Goal: Information Seeking & Learning: Learn about a topic

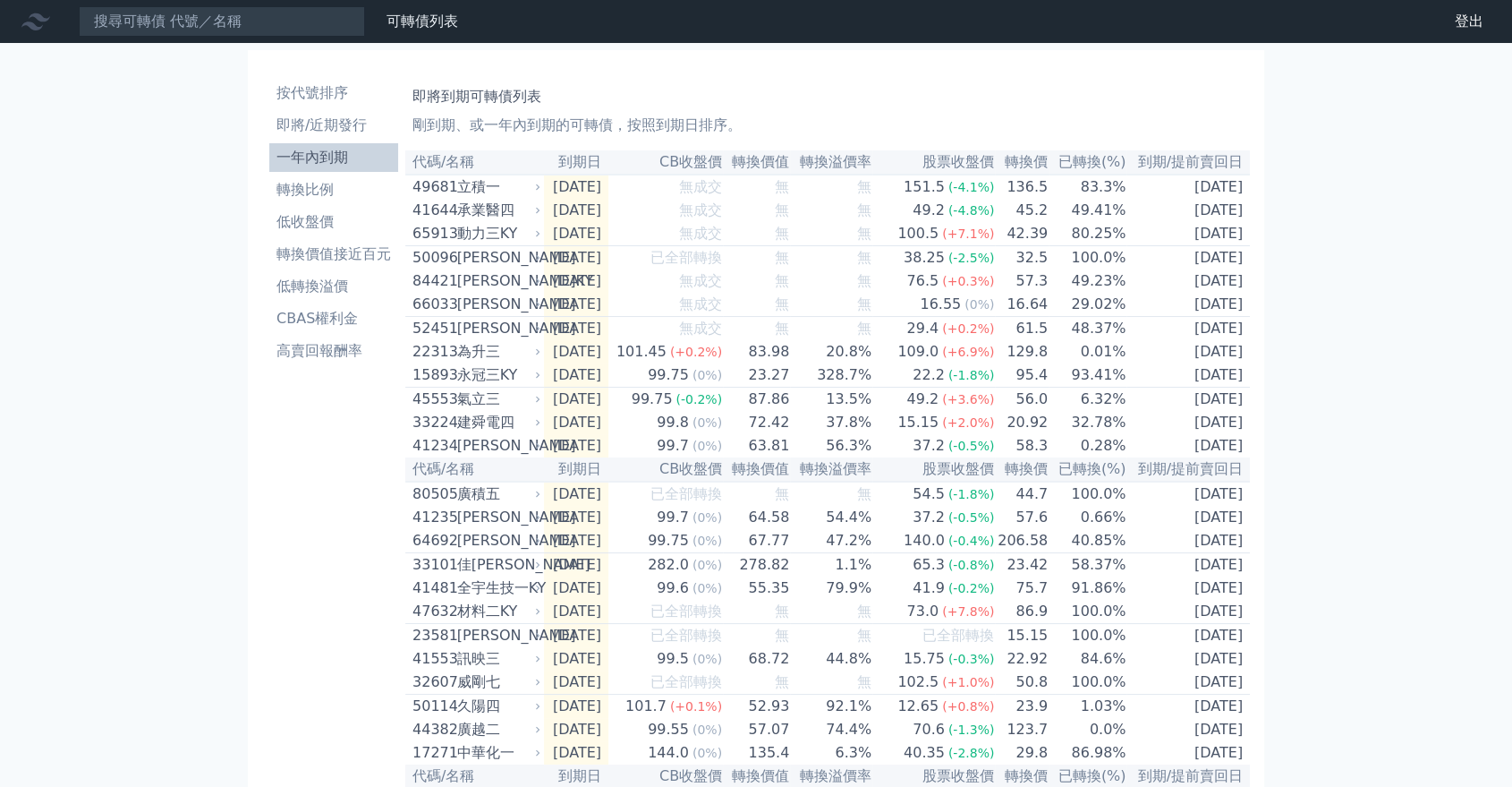
click at [508, 178] on div "立積一" at bounding box center [497, 187] width 80 height 21
click at [537, 187] on icon at bounding box center [538, 188] width 11 height 11
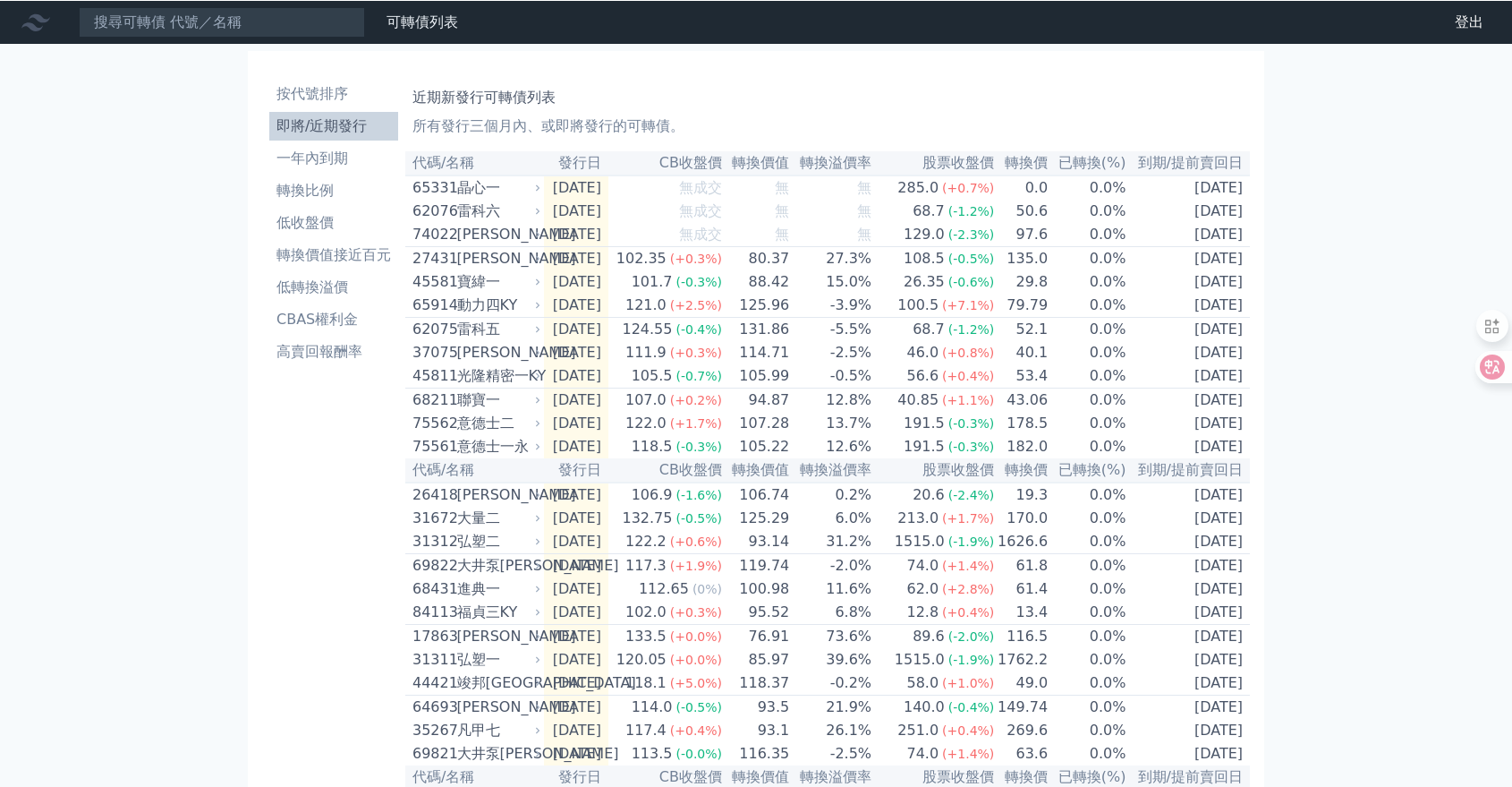
scroll to position [6, 0]
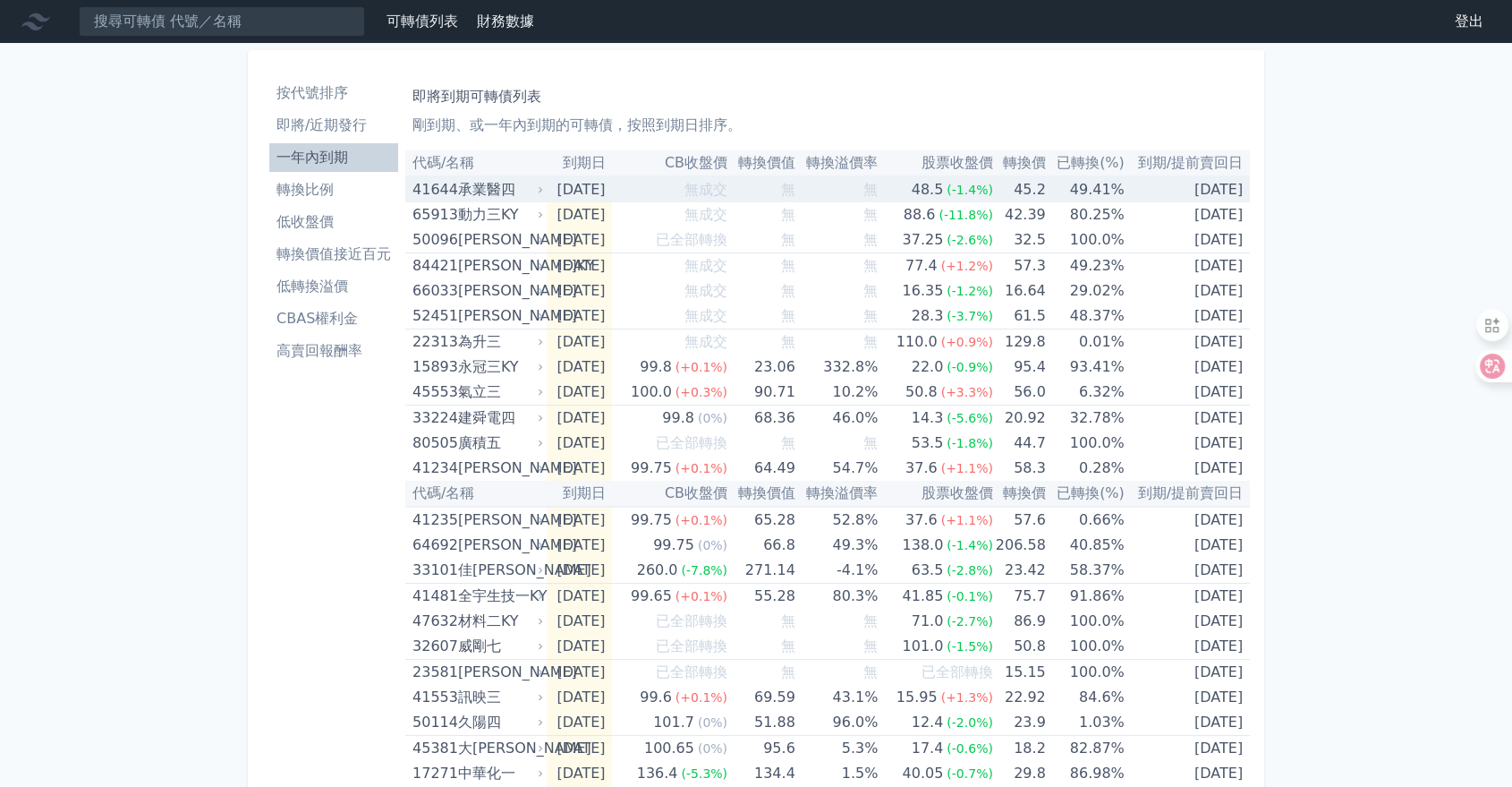
click at [540, 181] on div "41644 承業醫四" at bounding box center [480, 189] width 134 height 25
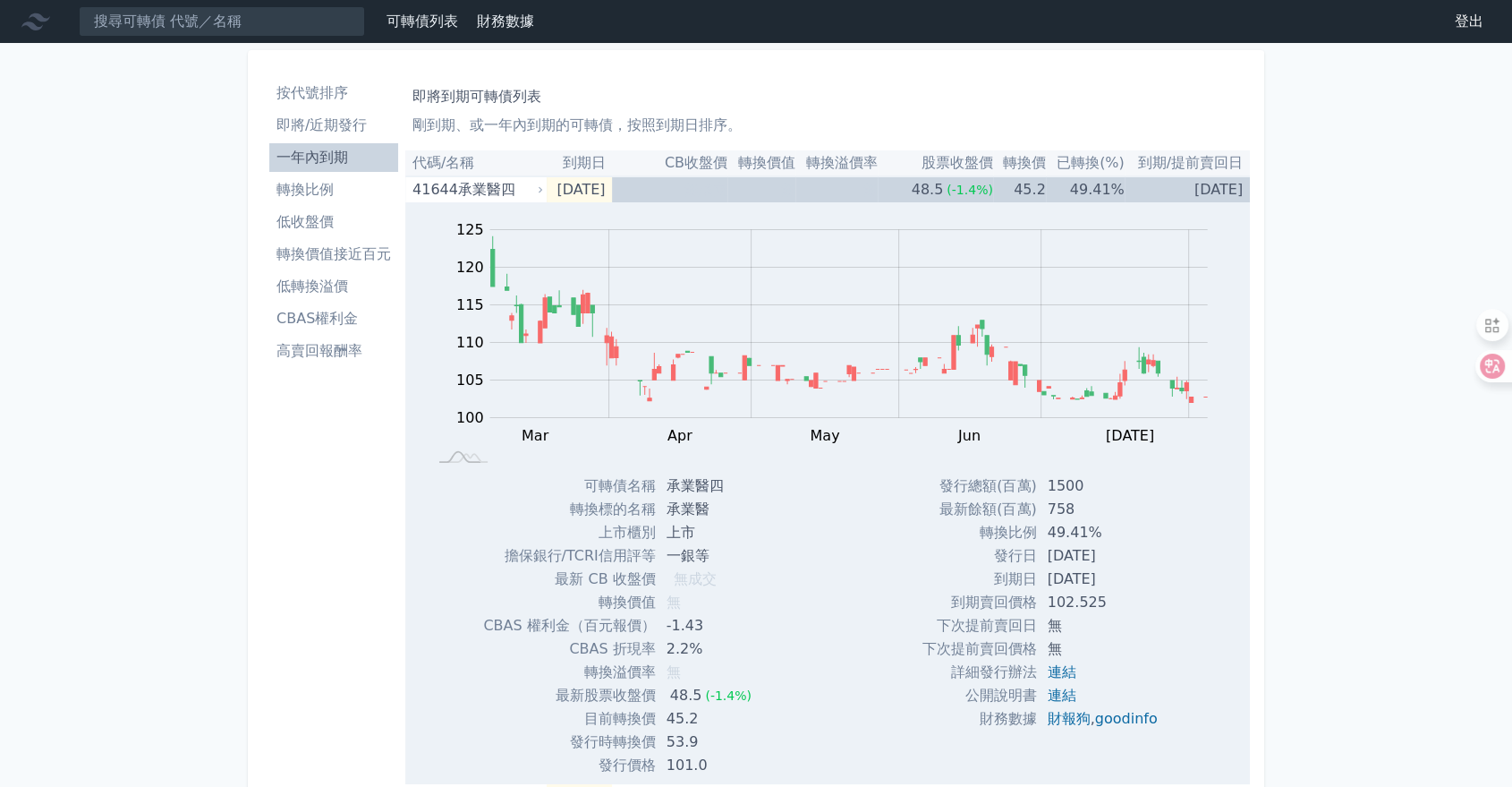
click at [333, 94] on li "按代號排序" at bounding box center [334, 93] width 129 height 21
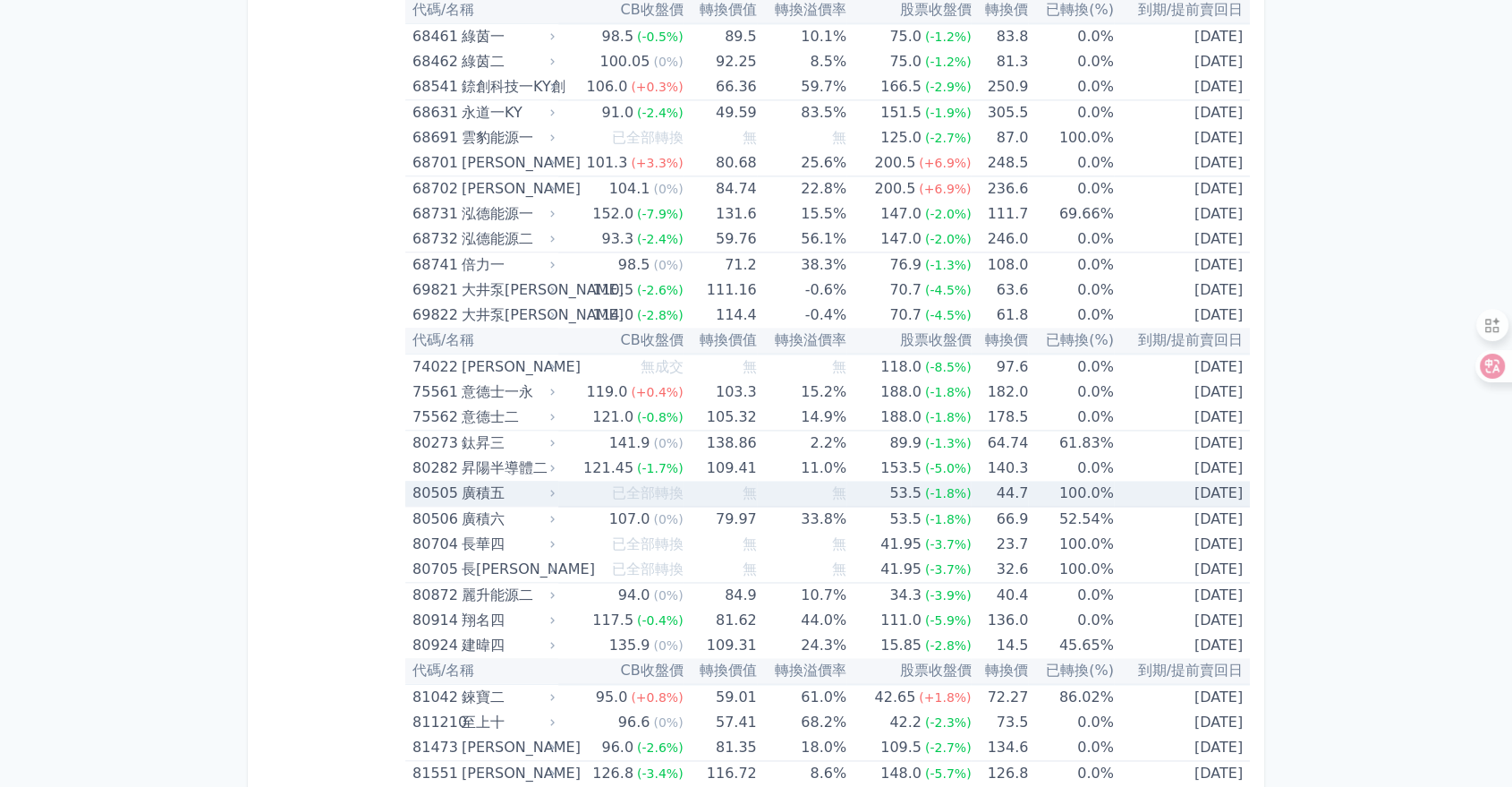
scroll to position [9393, 0]
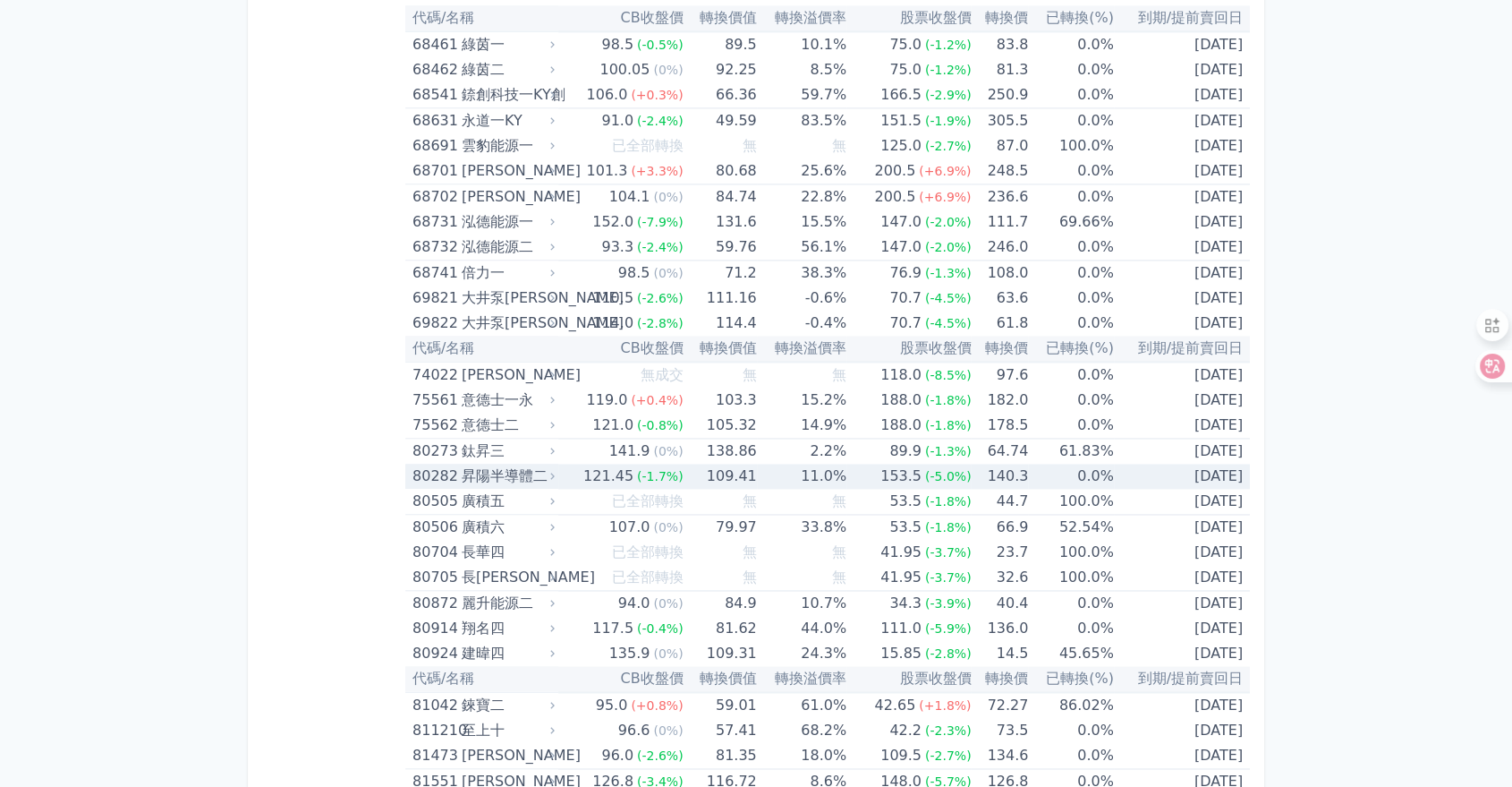
click at [559, 470] on icon at bounding box center [553, 476] width 13 height 13
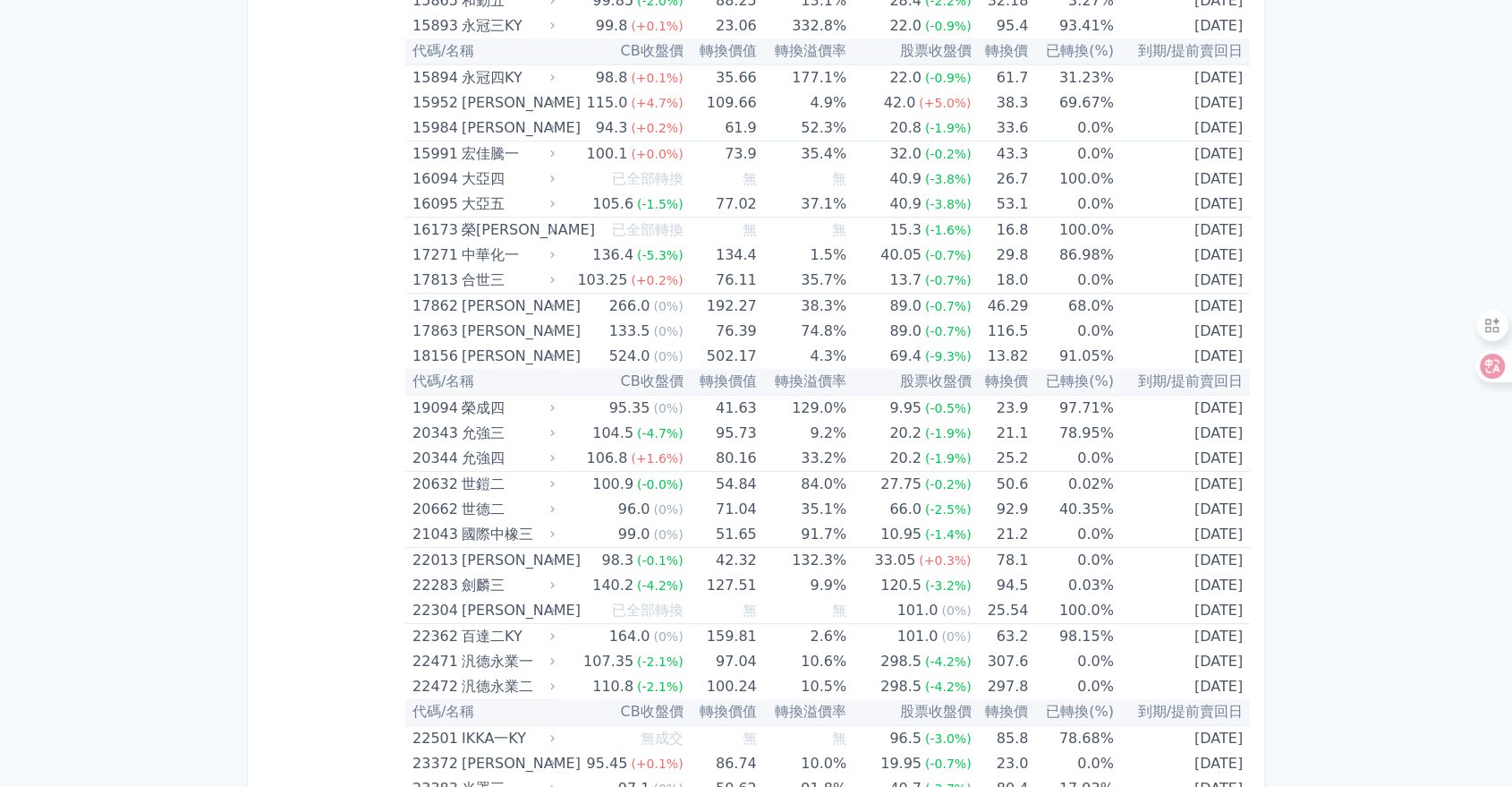
scroll to position [0, 0]
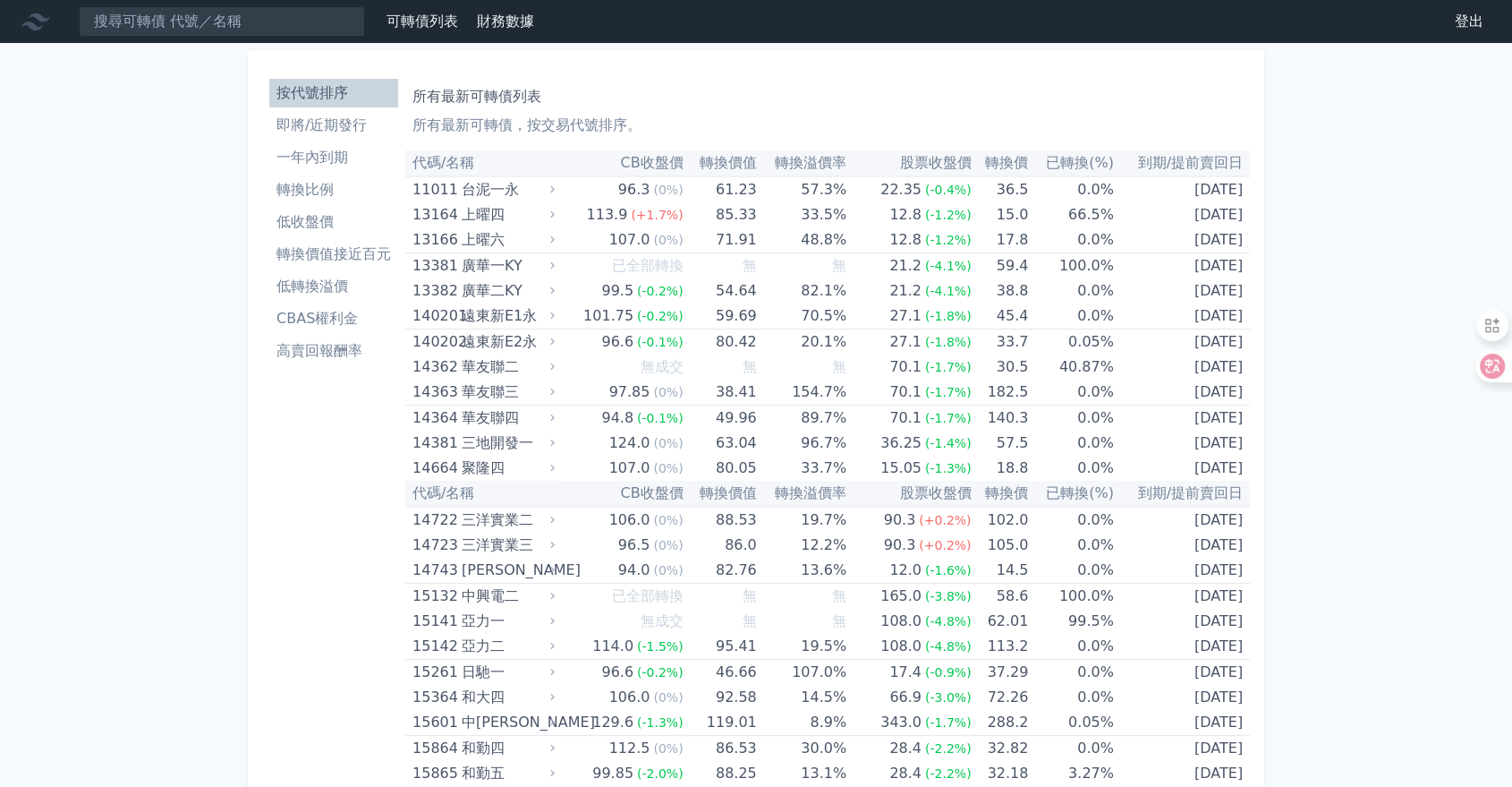
click at [336, 134] on li "即將/近期發行" at bounding box center [334, 125] width 129 height 21
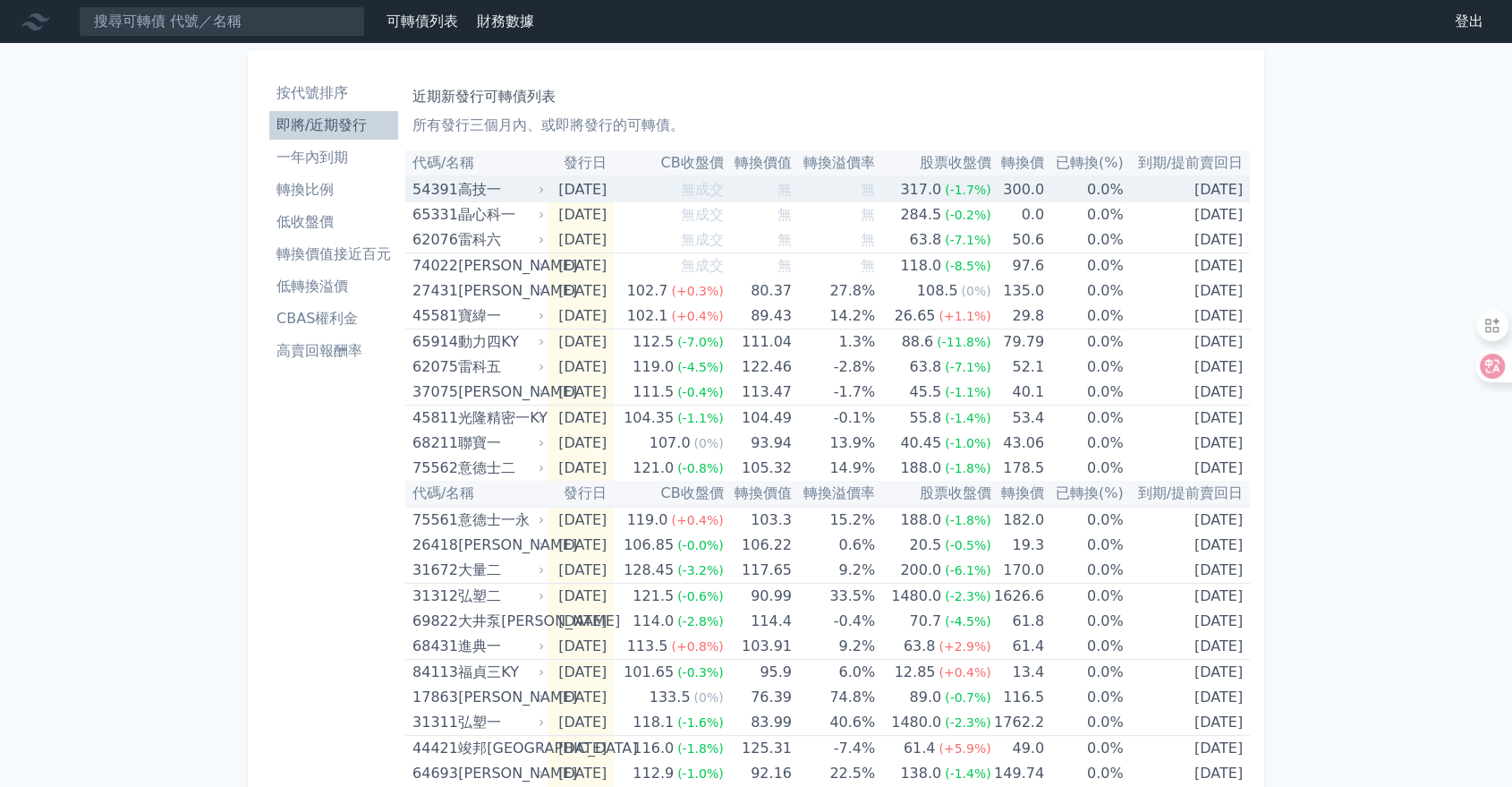
click at [541, 188] on icon at bounding box center [541, 190] width 12 height 12
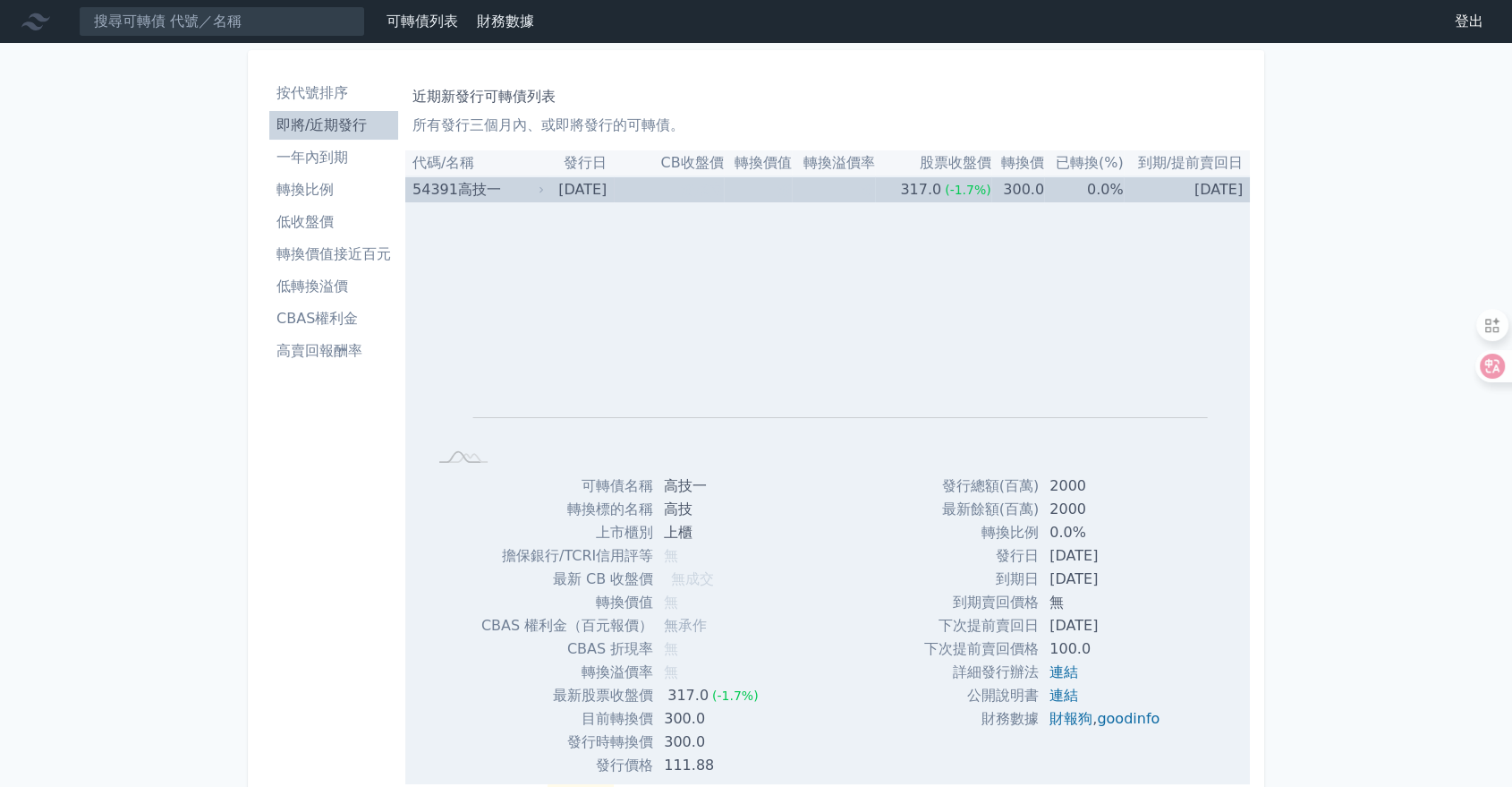
click at [537, 185] on icon at bounding box center [541, 190] width 12 height 12
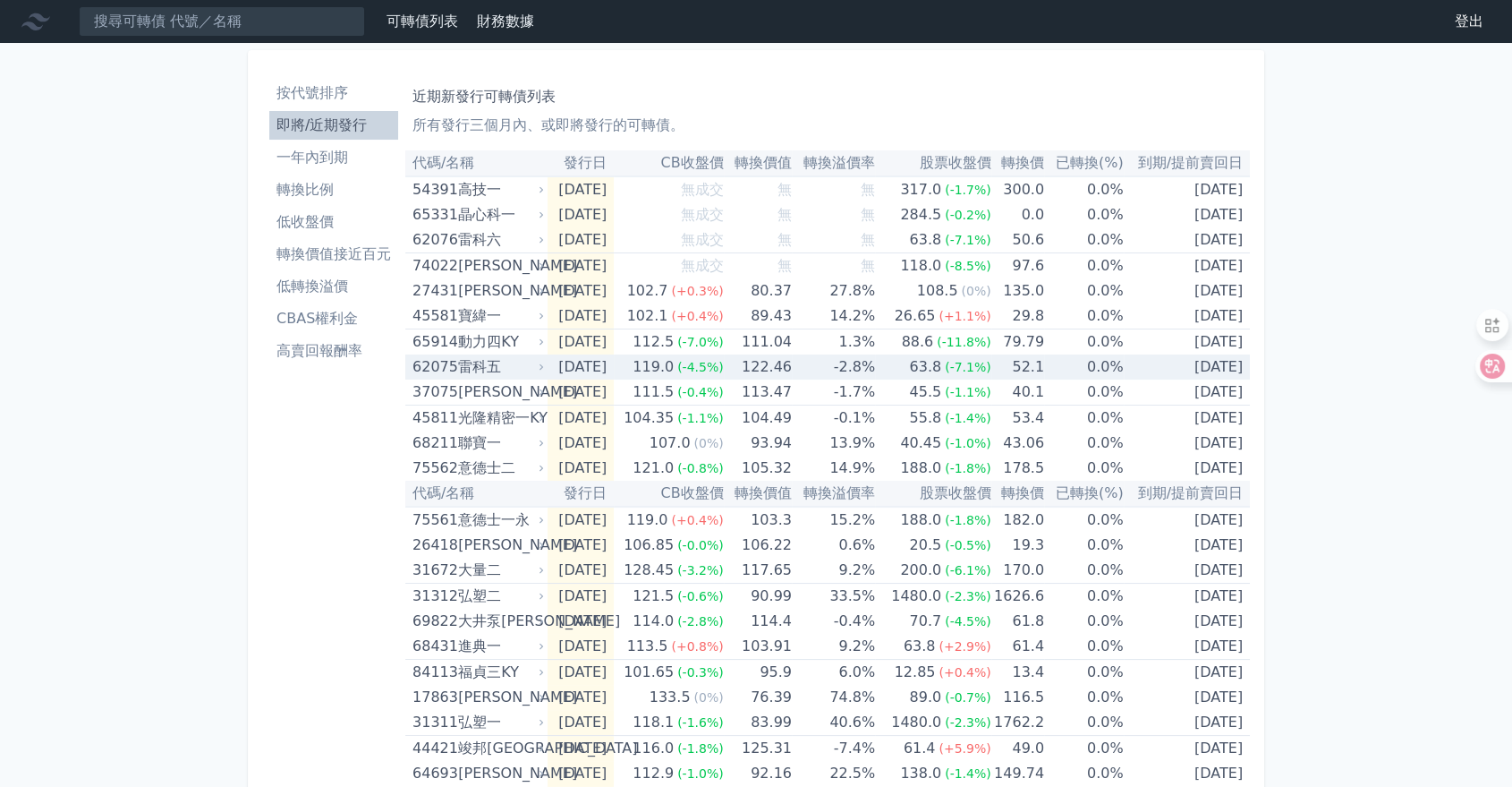
click at [540, 368] on icon at bounding box center [541, 366] width 4 height 6
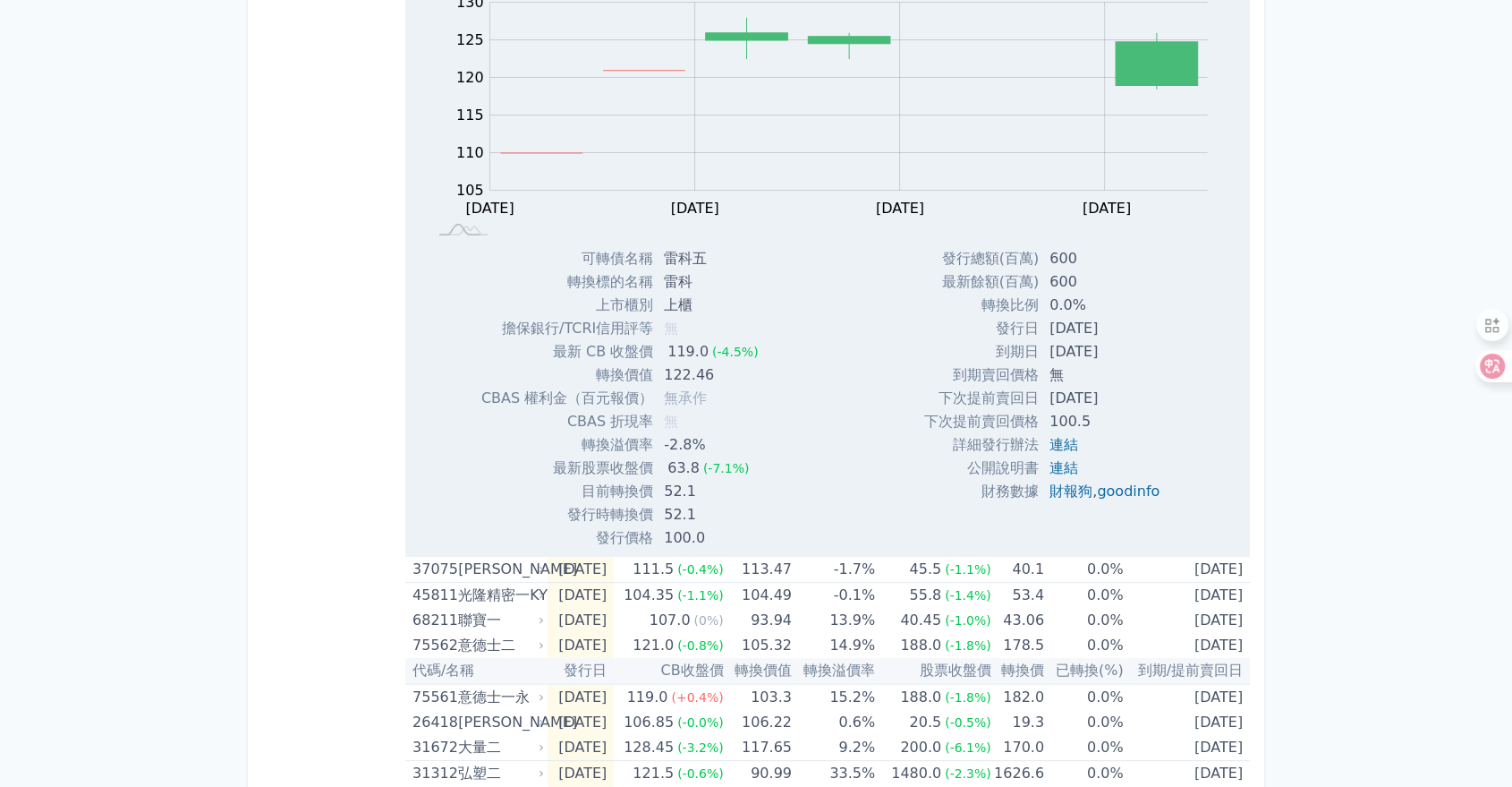
scroll to position [405, 0]
click at [730, 486] on td "52.1" at bounding box center [712, 490] width 119 height 23
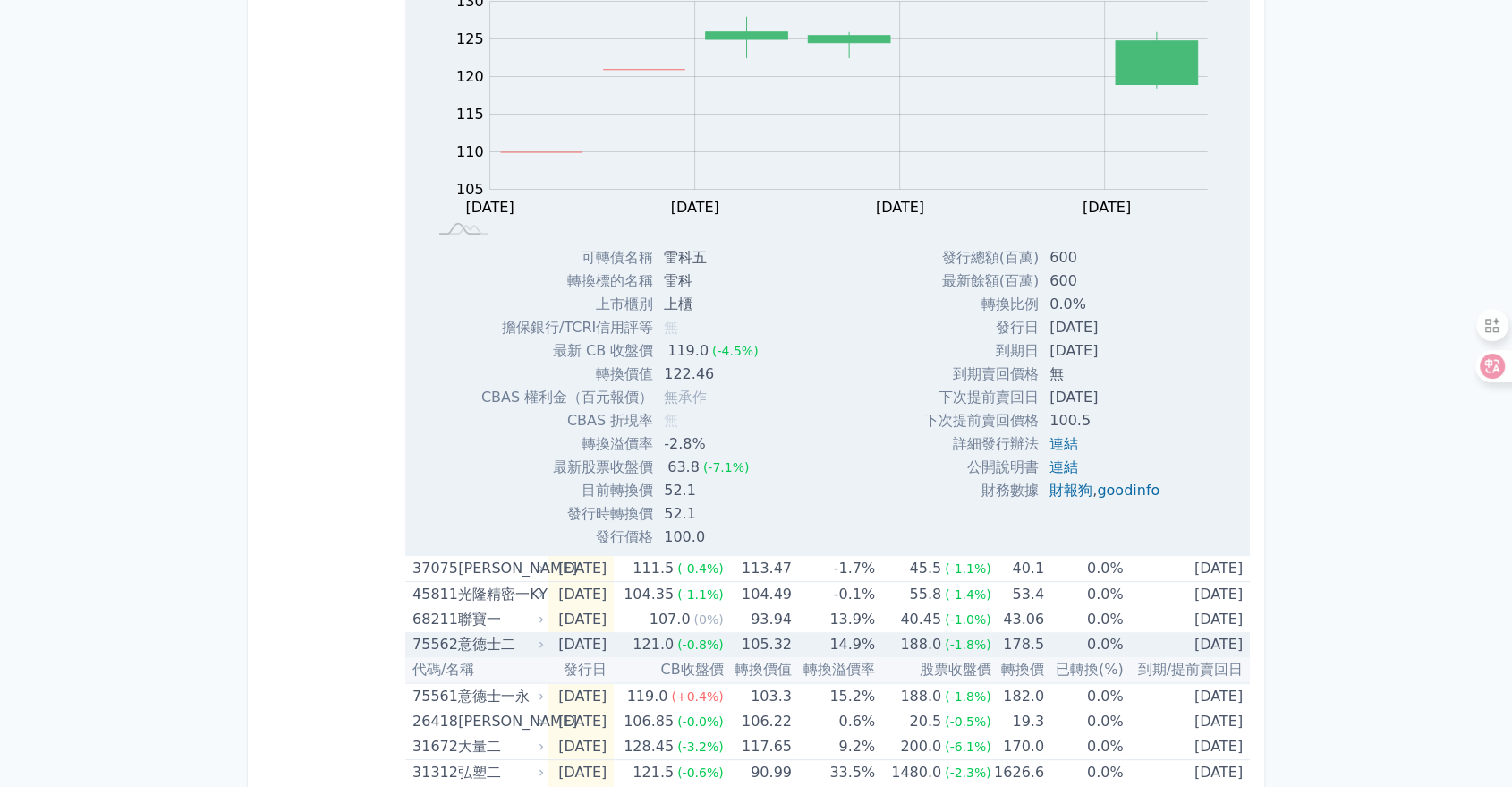
click at [538, 642] on icon at bounding box center [541, 644] width 12 height 12
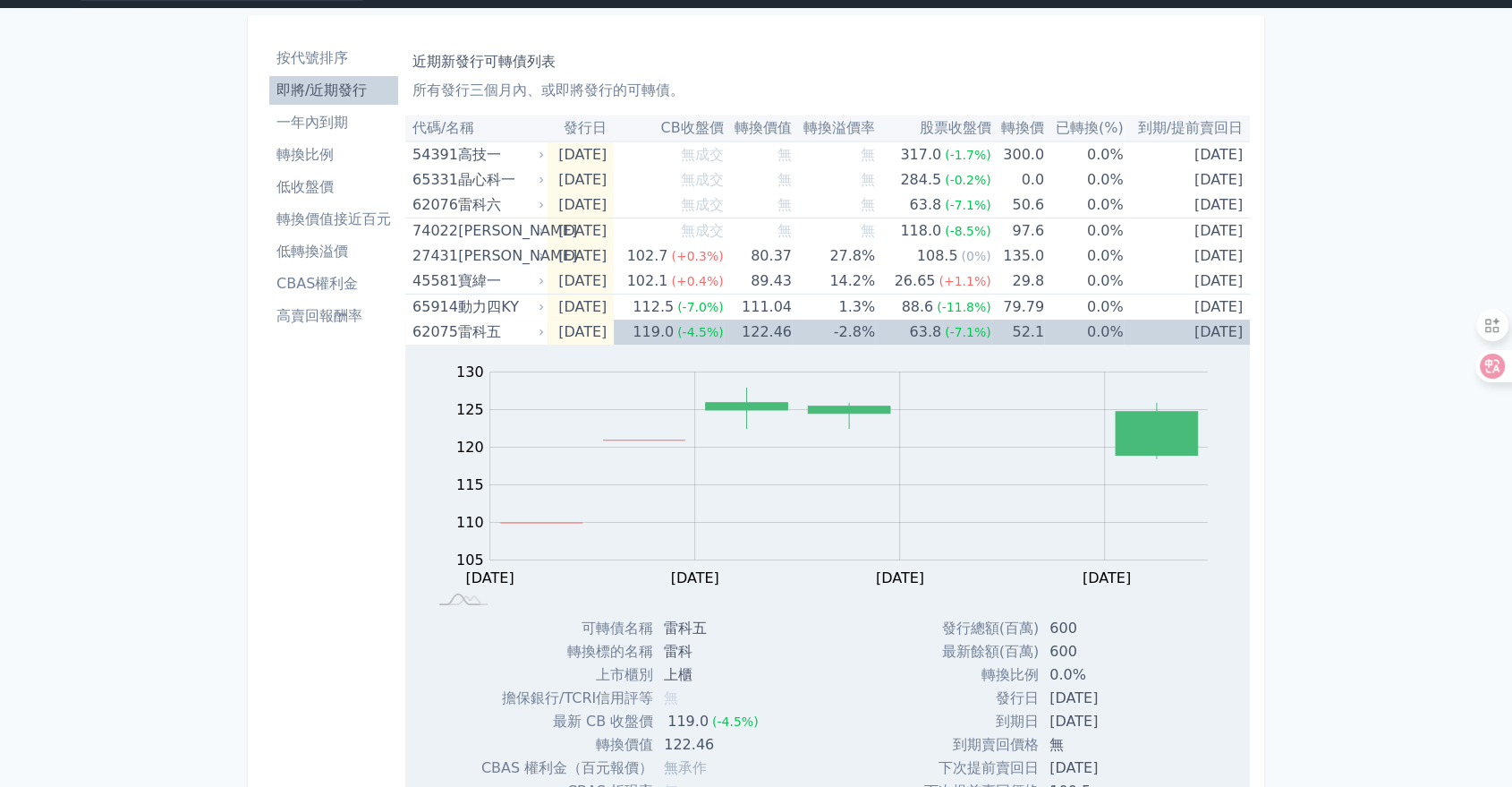
scroll to position [0, 0]
